Goal: Information Seeking & Learning: Learn about a topic

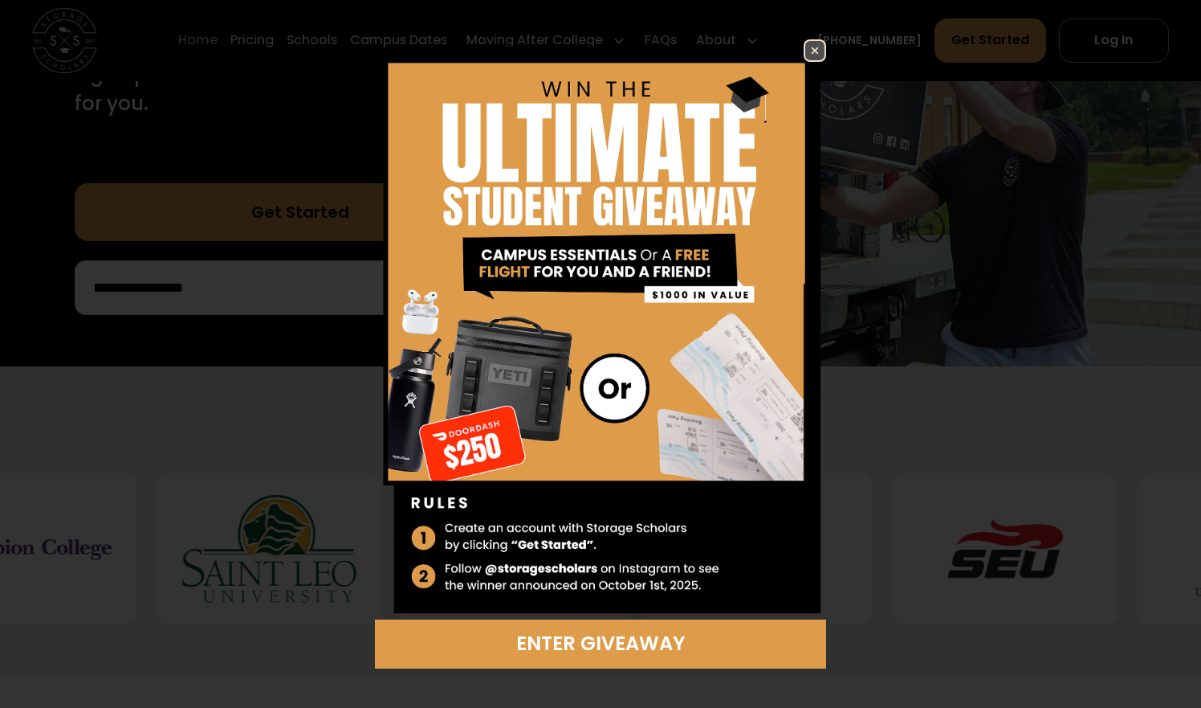
scroll to position [439, 0]
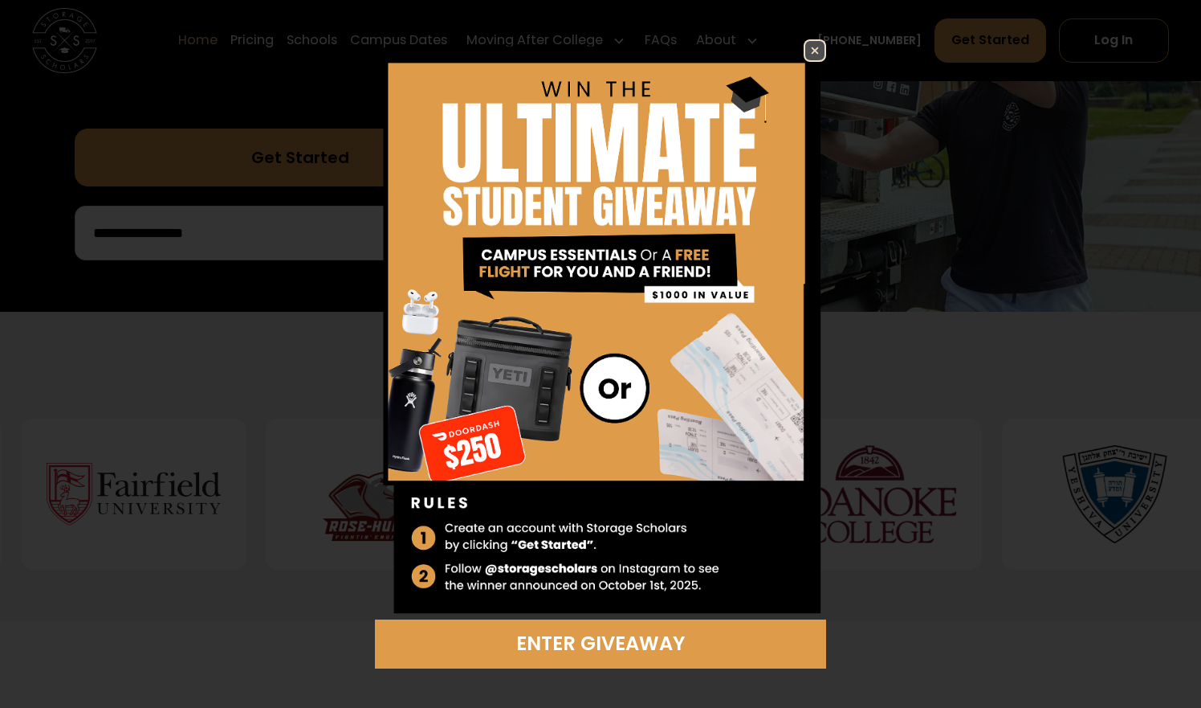
click at [814, 49] on img at bounding box center [814, 50] width 19 height 19
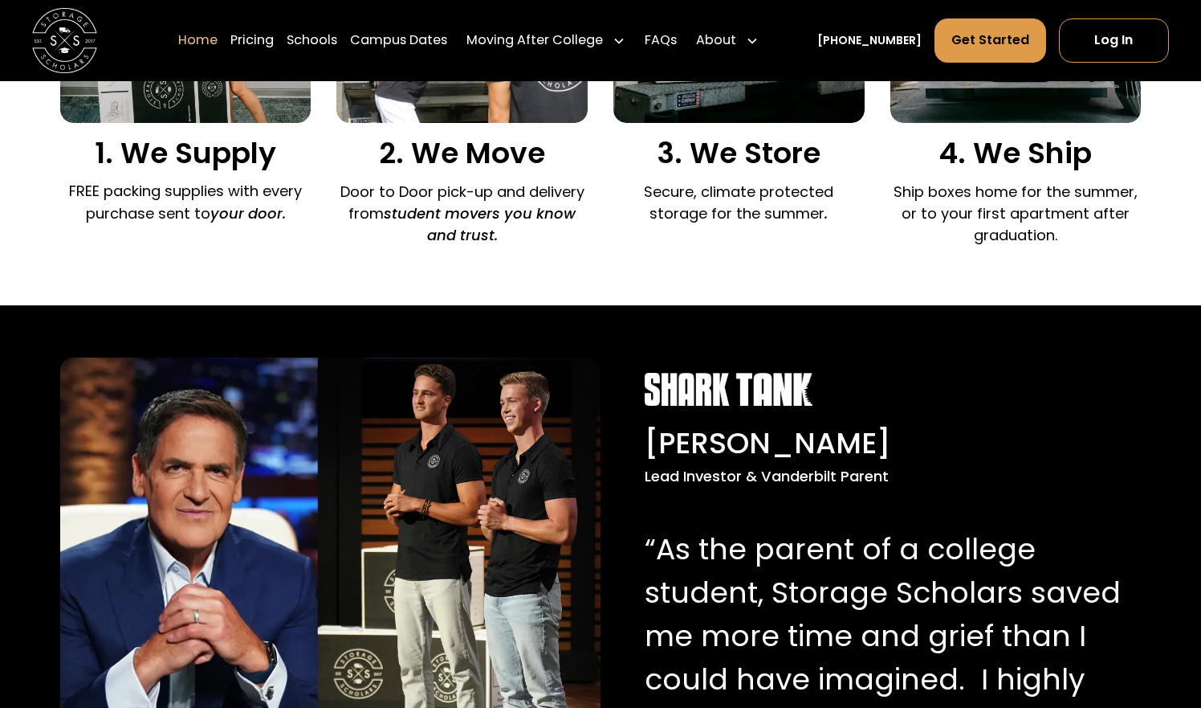
scroll to position [1326, 0]
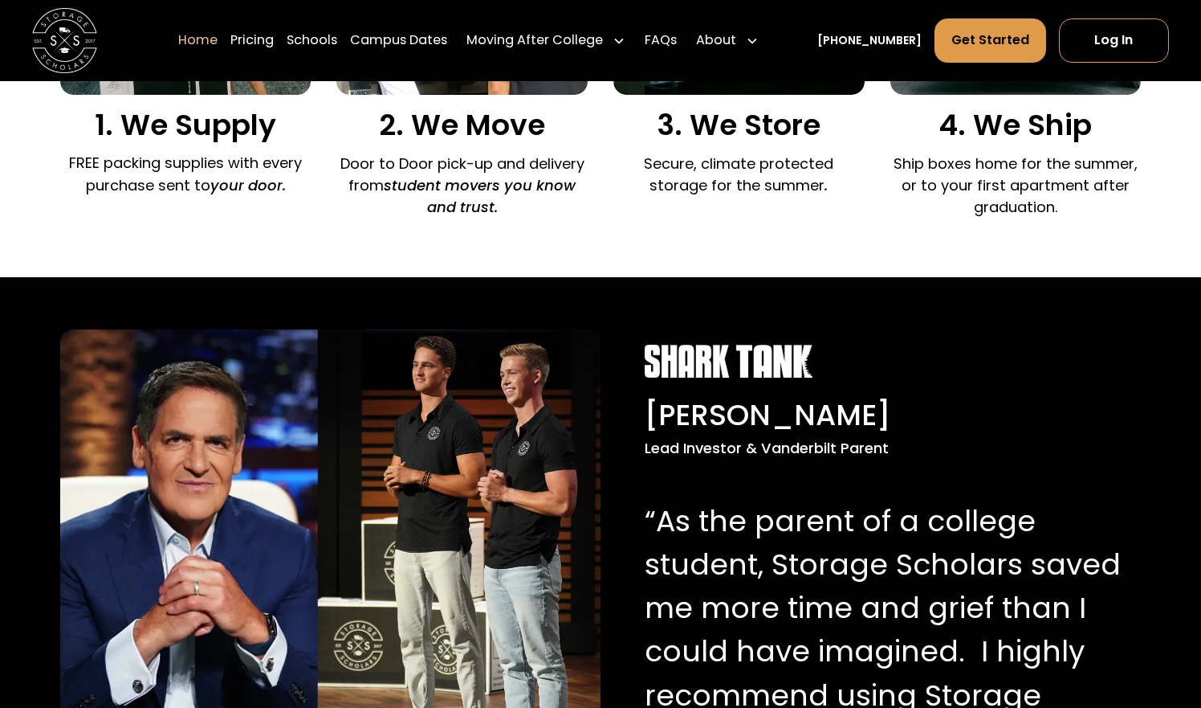
scroll to position [1354, 0]
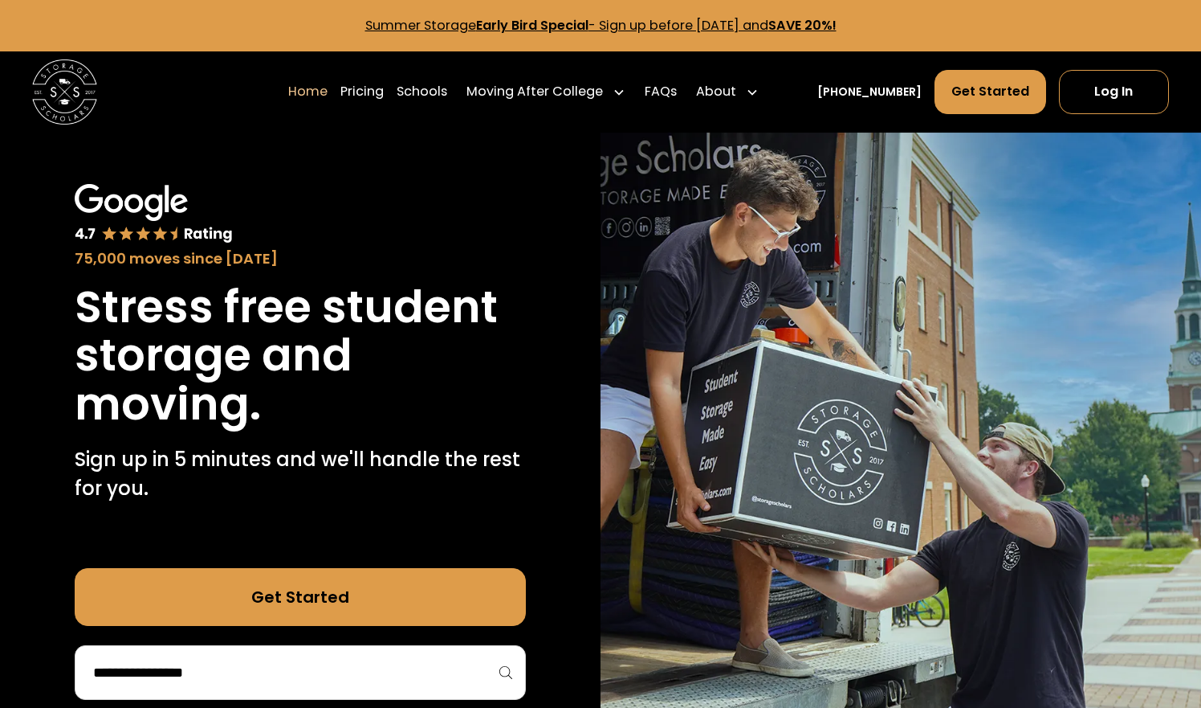
click at [797, 19] on link "Summer Storage Early Bird Special - Sign up before [DATE] and SAVE 20%!" at bounding box center [600, 25] width 471 height 18
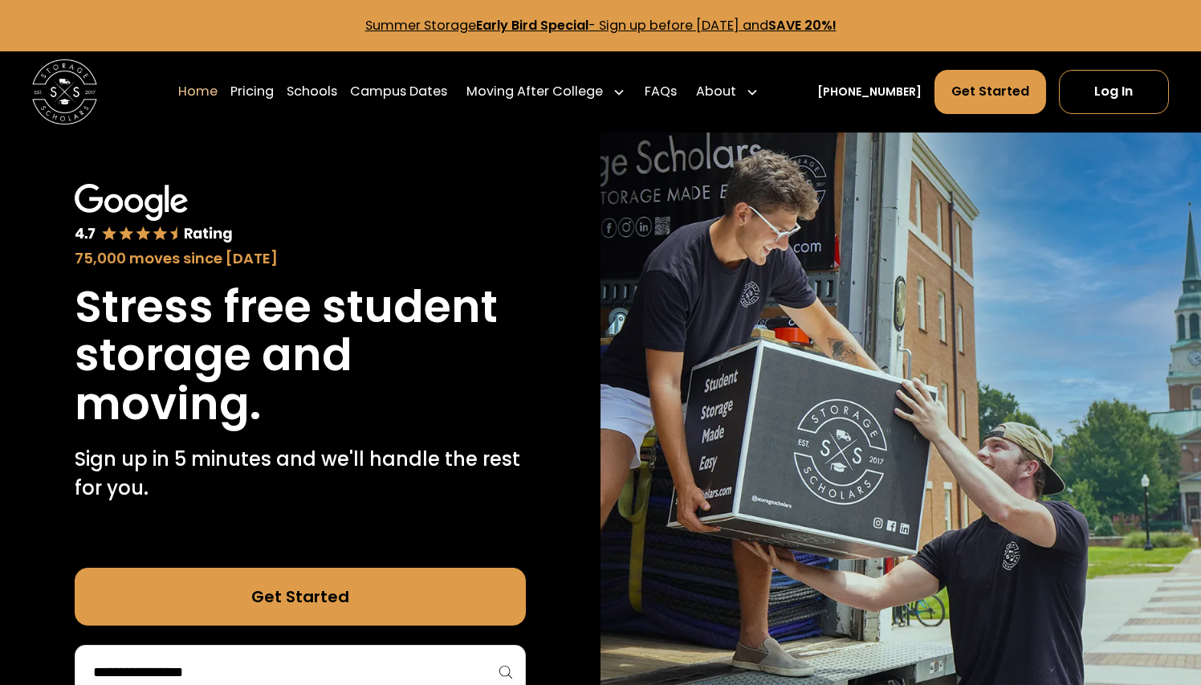
click at [320, 24] on p "Summer Storage Early Bird Special - Sign up before [DATE] and SAVE 20%!" at bounding box center [600, 25] width 1163 height 19
click at [320, 24] on p "Summer Storage Early Bird Special - Sign up before October 1st, 2025 and SAVE 2…" at bounding box center [600, 25] width 1163 height 19
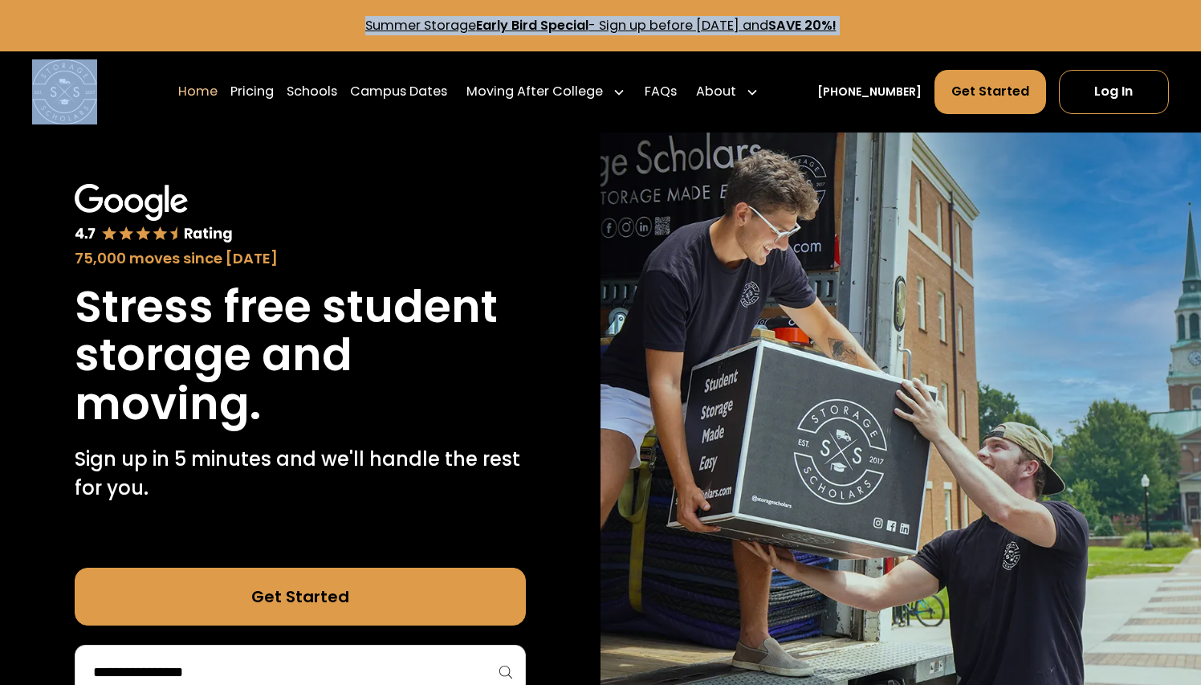
click at [320, 24] on p "Summer Storage Early Bird Special - Sign up before October 1st, 2025 and SAVE 2…" at bounding box center [600, 25] width 1163 height 19
click at [314, 23] on p "Summer Storage Early Bird Special - Sign up before October 1st, 2025 and SAVE 2…" at bounding box center [600, 25] width 1163 height 19
click at [728, 45] on main "Summer Storage Early Bird Special - Sign up before October 1st, 2025 and SAVE 2…" at bounding box center [600, 25] width 1201 height 51
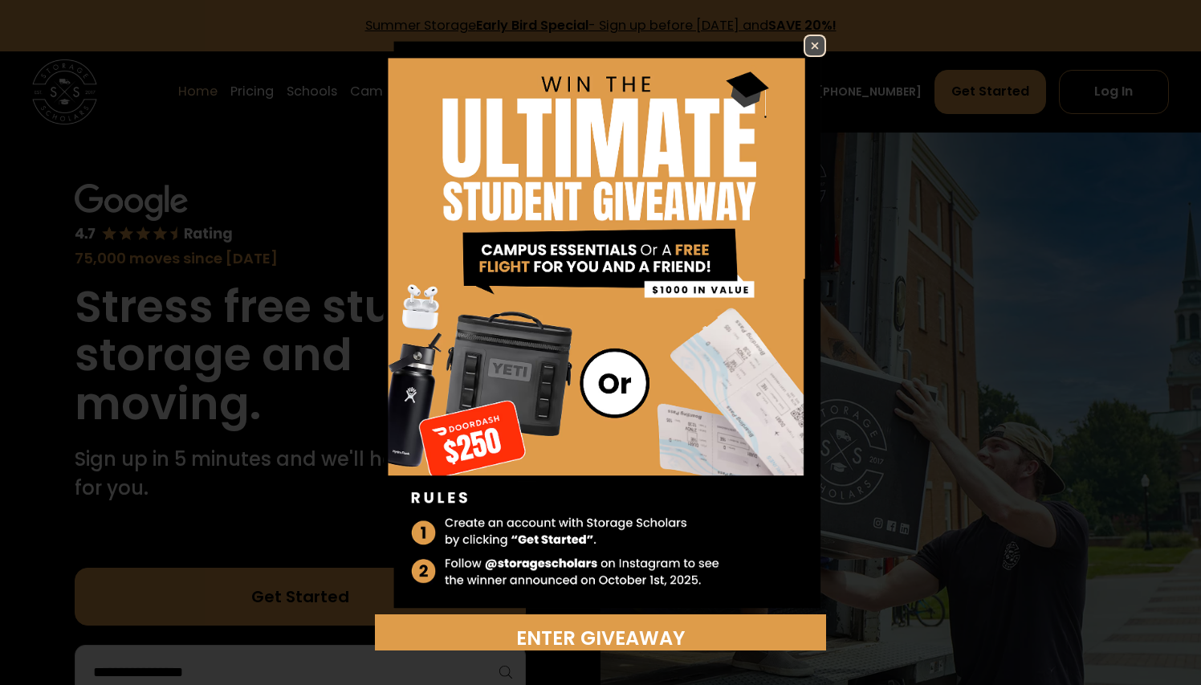
click at [876, 27] on div "Enter Giveaway" at bounding box center [600, 342] width 1201 height 685
click at [814, 43] on img at bounding box center [814, 45] width 19 height 19
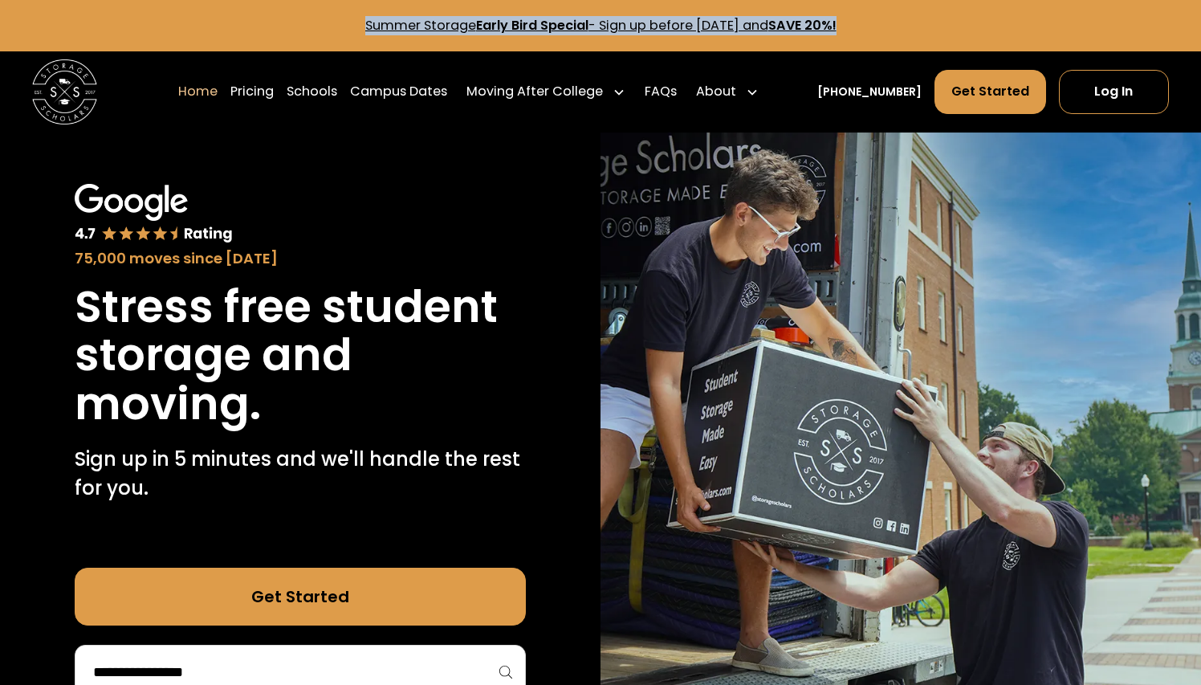
drag, startPoint x: 885, startPoint y: 29, endPoint x: 328, endPoint y: 24, distance: 557.4
click at [328, 24] on p "Summer Storage Early Bird Special - Sign up before October 1st, 2025 and SAVE 2…" at bounding box center [600, 25] width 1163 height 19
copy link "Summer Storage Early Bird Special - Sign up before October 1st, 2025 and SAVE 2…"
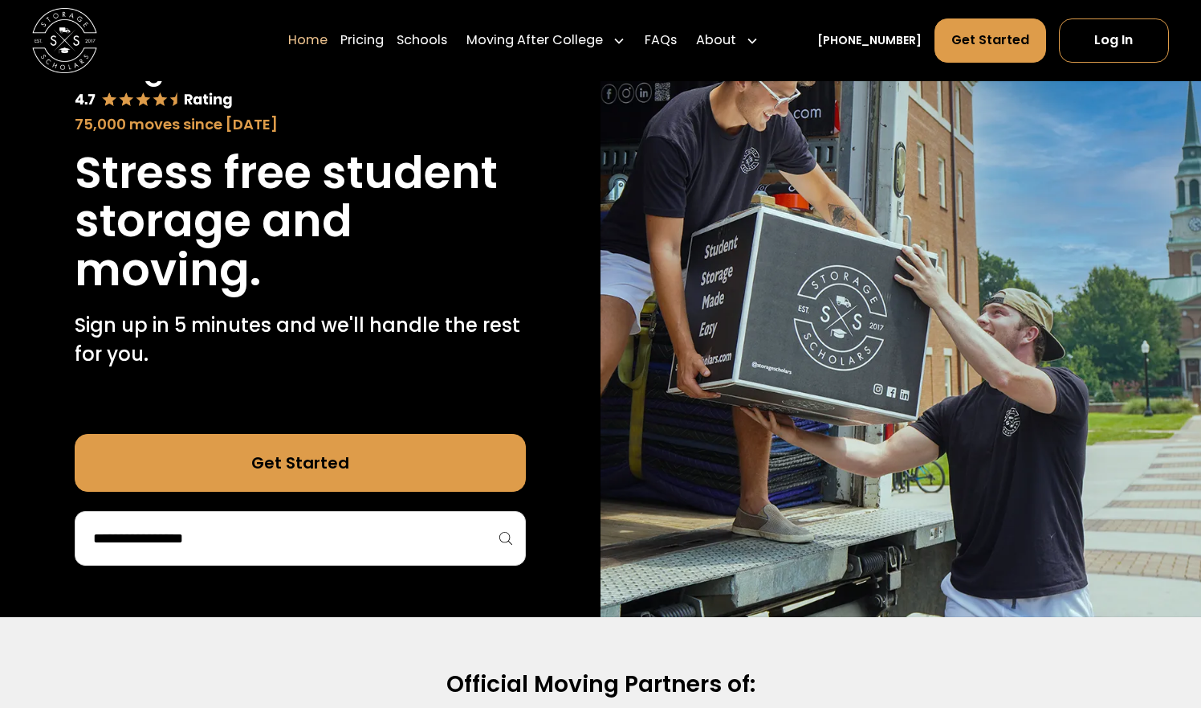
scroll to position [174, 0]
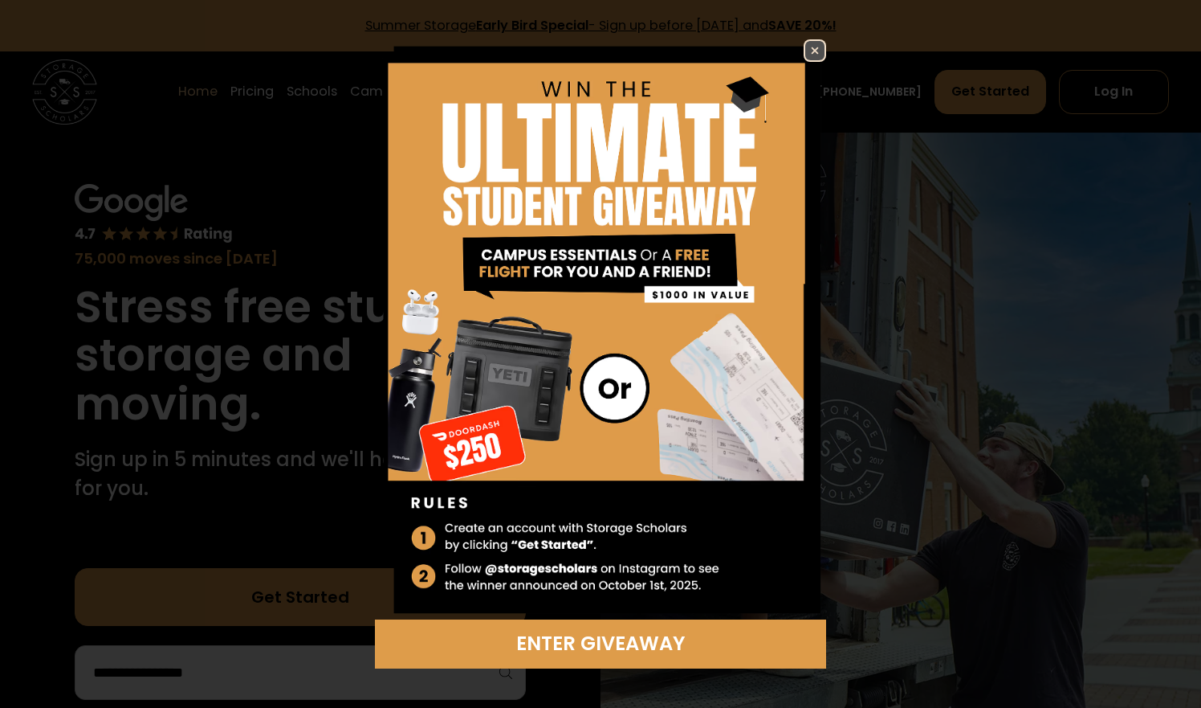
click at [818, 55] on img at bounding box center [814, 50] width 19 height 19
